Goal: Information Seeking & Learning: Learn about a topic

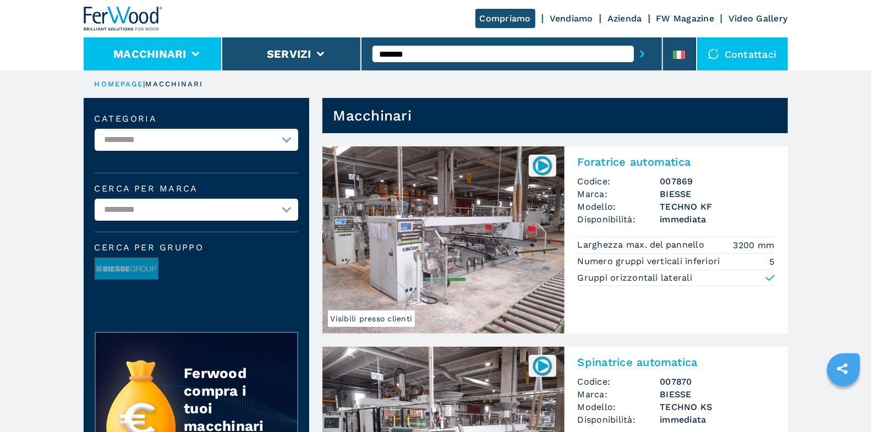
click at [173, 55] on button "Macchinari" at bounding box center [149, 53] width 73 height 13
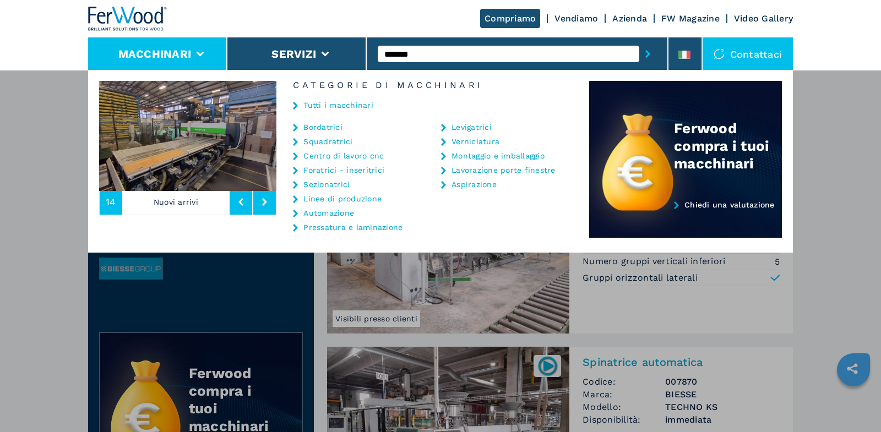
click at [337, 98] on div "Tutti i macchinari" at bounding box center [432, 106] width 313 height 33
click at [370, 106] on link "Tutti i macchinari" at bounding box center [338, 105] width 70 height 8
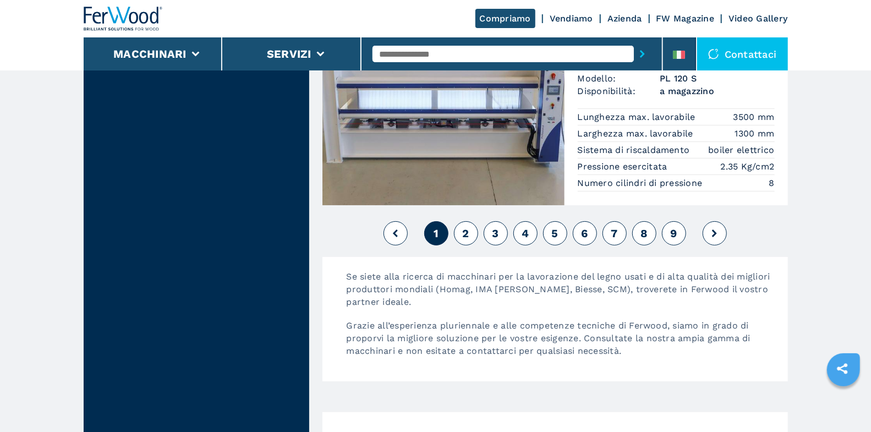
scroll to position [2680, 0]
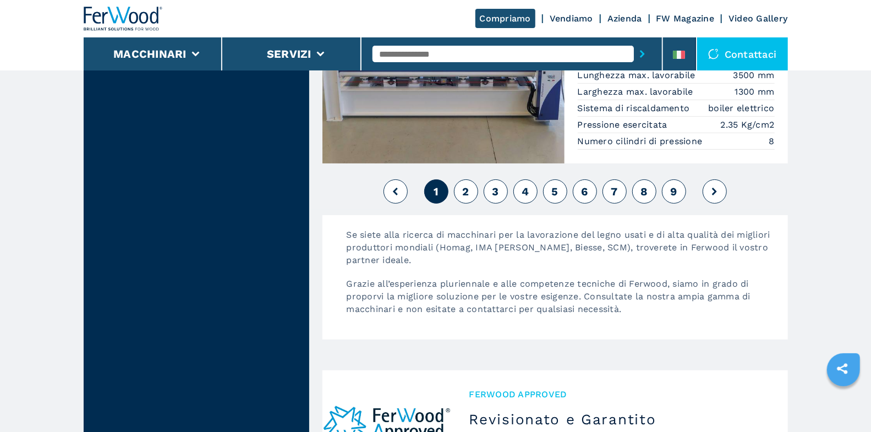
click at [464, 185] on span "2" at bounding box center [465, 191] width 7 height 13
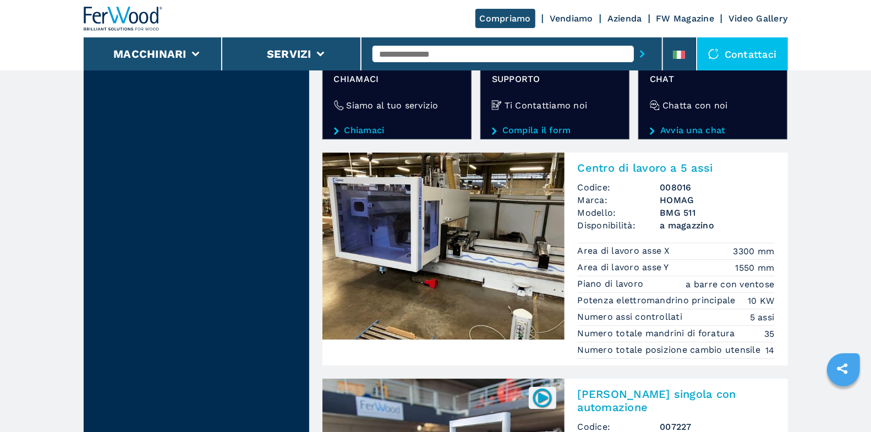
scroll to position [1987, 0]
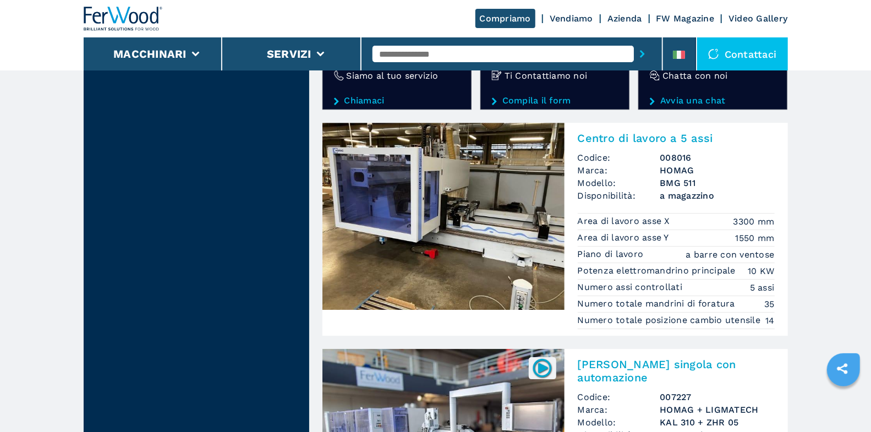
click at [639, 143] on h2 "Centro di lavoro a 5 assi" at bounding box center [676, 138] width 197 height 13
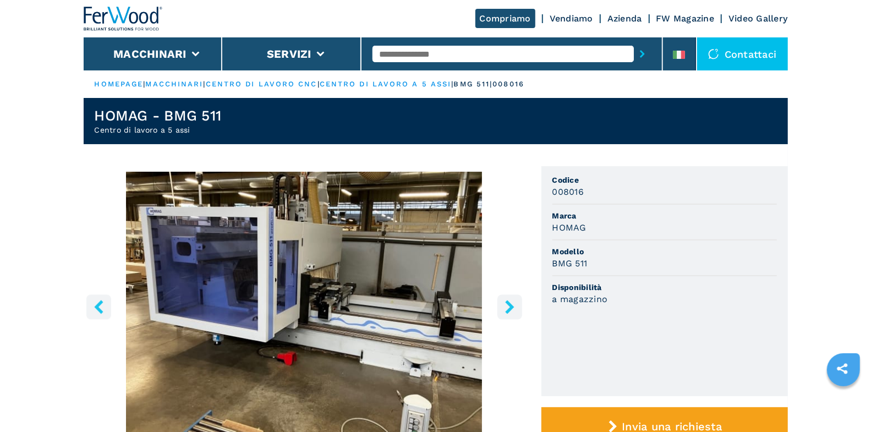
click at [517, 303] on button "right-button" at bounding box center [510, 306] width 25 height 25
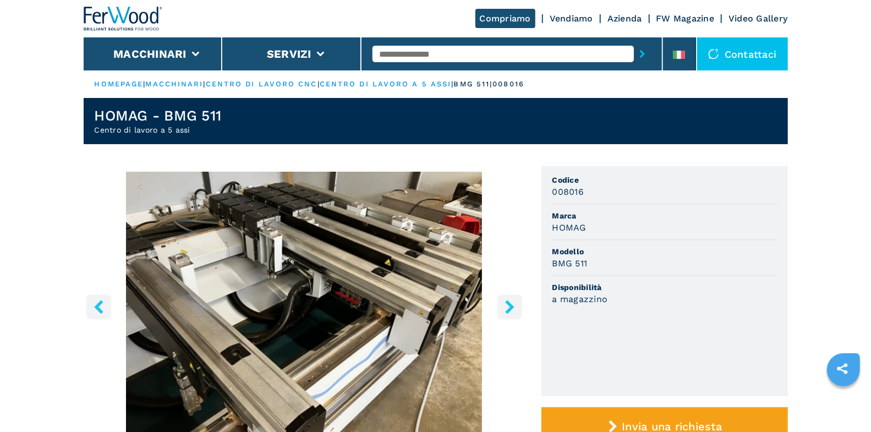
click at [516, 303] on icon "right-button" at bounding box center [510, 307] width 14 height 14
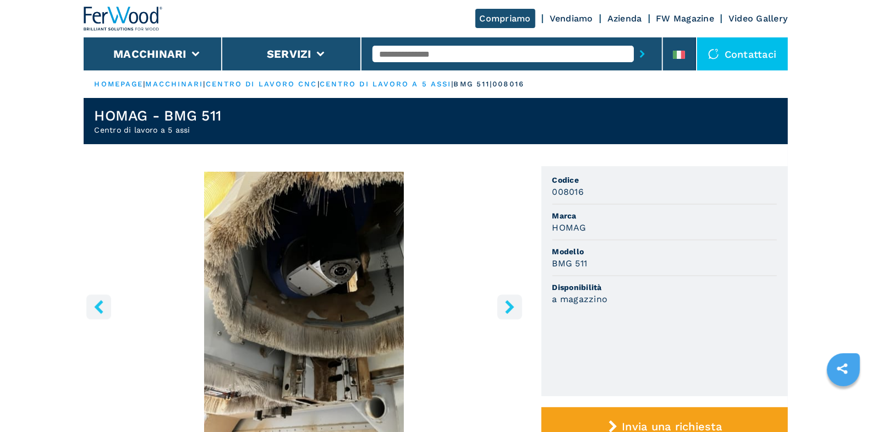
click at [516, 303] on icon "right-button" at bounding box center [510, 307] width 14 height 14
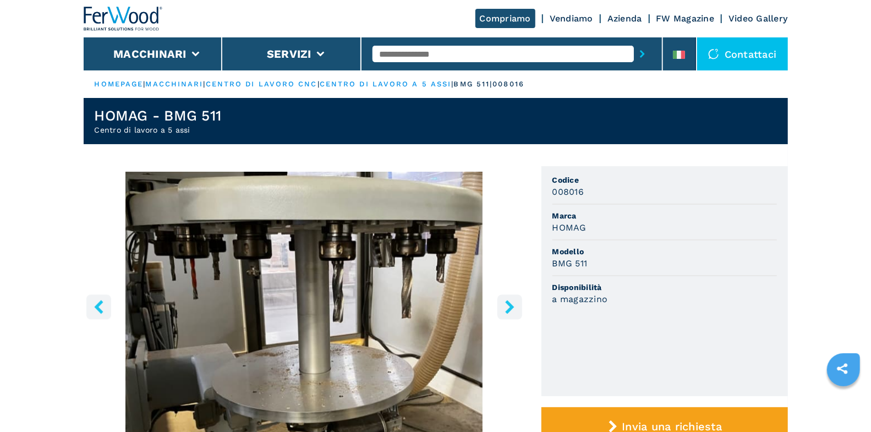
click at [516, 303] on icon "right-button" at bounding box center [510, 307] width 14 height 14
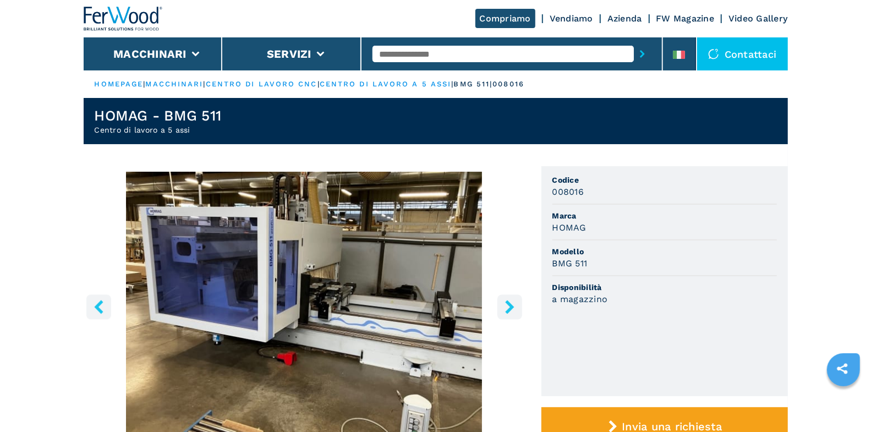
click at [516, 303] on icon "right-button" at bounding box center [510, 307] width 14 height 14
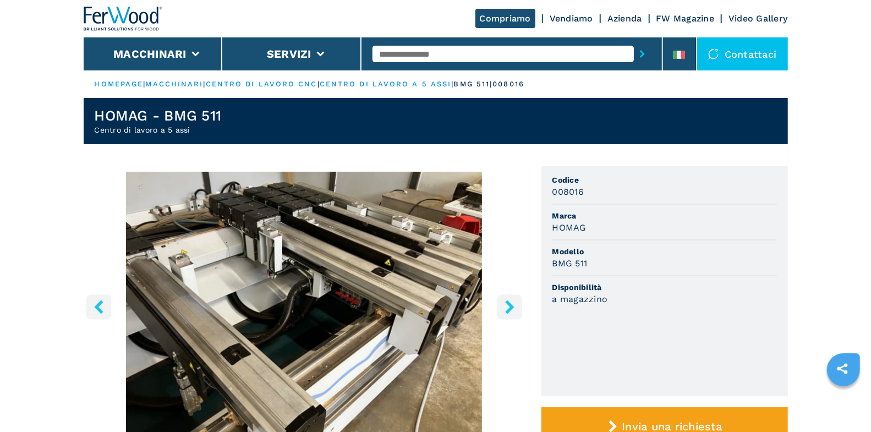
click at [516, 303] on icon "right-button" at bounding box center [510, 307] width 14 height 14
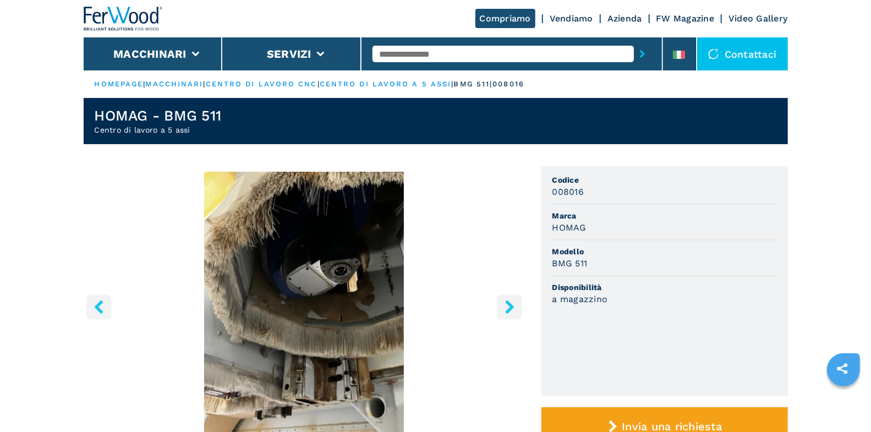
click at [516, 303] on icon "right-button" at bounding box center [510, 307] width 14 height 14
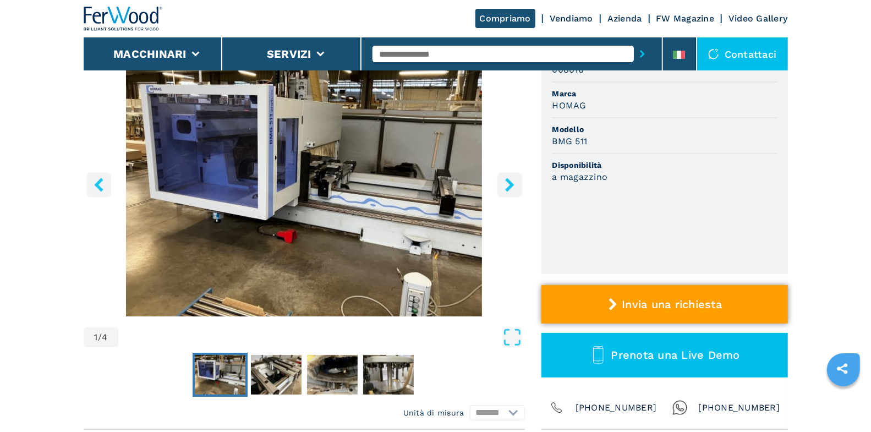
scroll to position [183, 0]
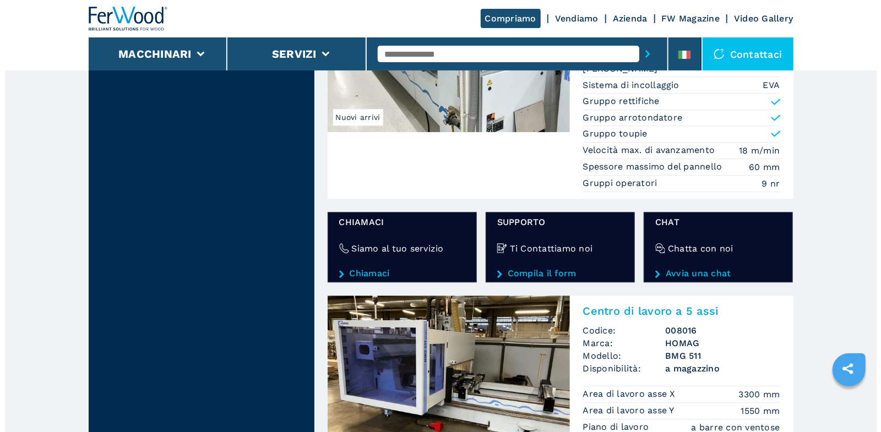
scroll to position [1898, 0]
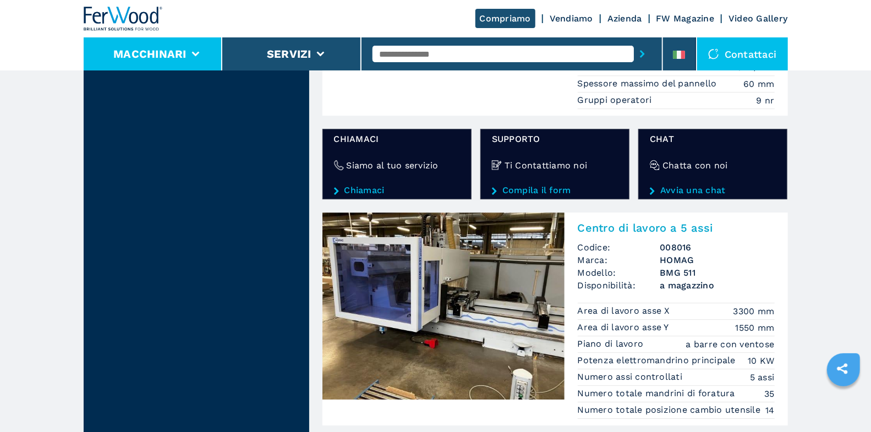
click at [188, 52] on li "Macchinari" at bounding box center [153, 53] width 139 height 33
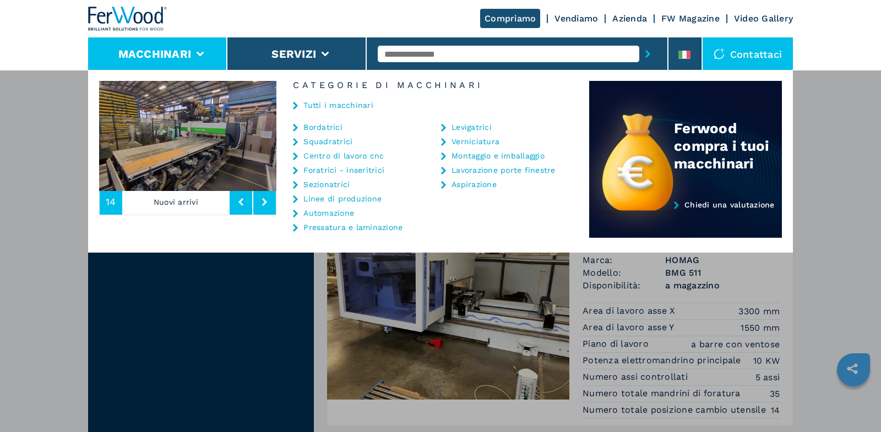
click at [344, 214] on link "Automazione" at bounding box center [328, 213] width 51 height 8
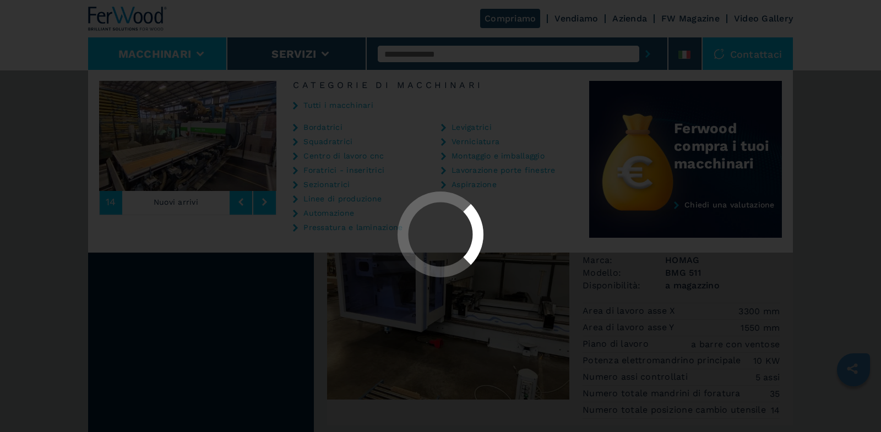
scroll to position [0, 0]
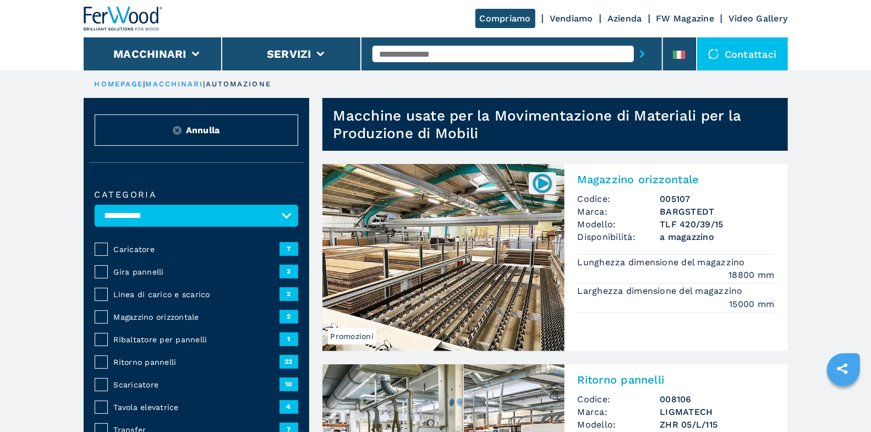
click at [425, 54] on input "text" at bounding box center [503, 54] width 261 height 17
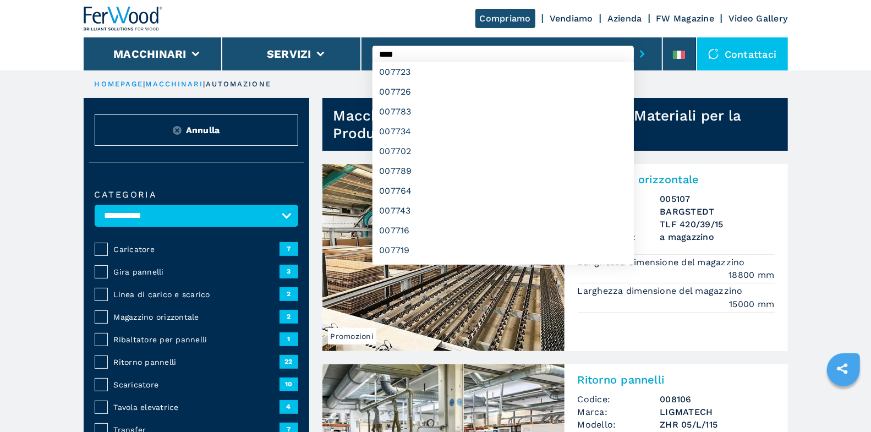
type input "****"
click at [634, 41] on button "submit-button" at bounding box center [642, 53] width 17 height 25
